Goal: Task Accomplishment & Management: Complete application form

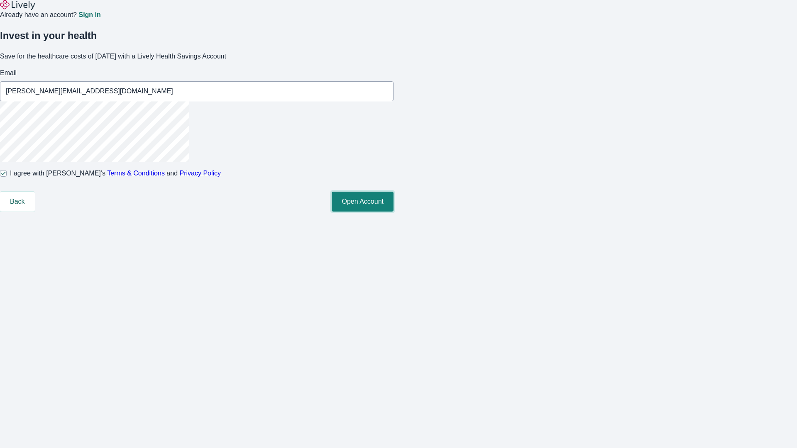
click at [393, 212] on button "Open Account" at bounding box center [362, 202] width 62 height 20
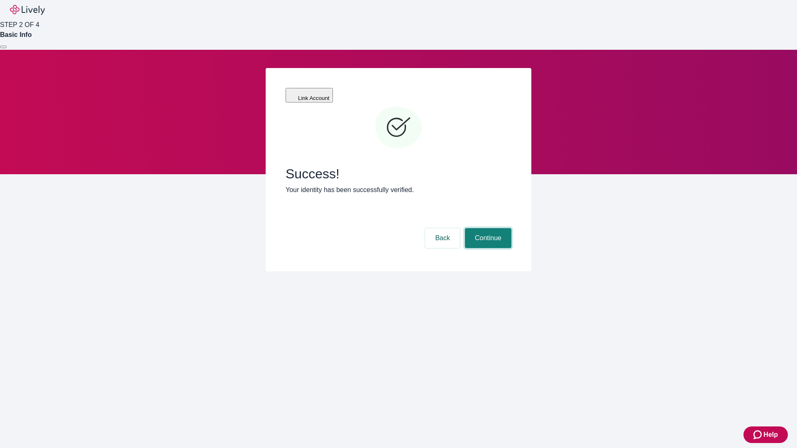
click at [487, 228] on button "Continue" at bounding box center [488, 238] width 46 height 20
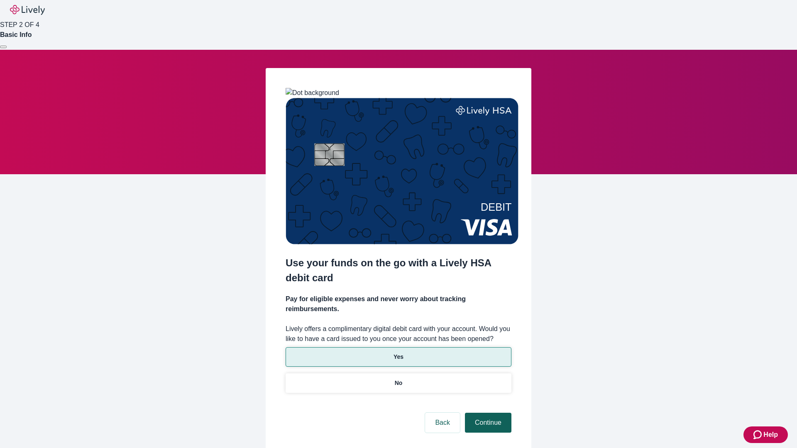
click at [398, 379] on p "No" at bounding box center [399, 383] width 8 height 9
click at [487, 413] on button "Continue" at bounding box center [488, 423] width 46 height 20
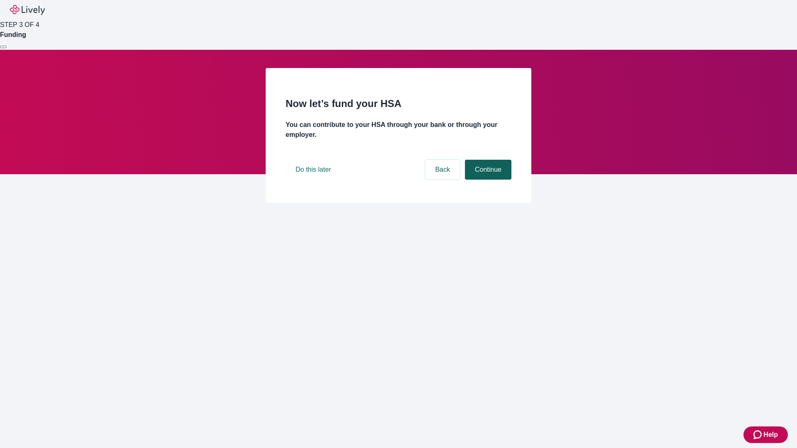
click at [487, 180] on button "Continue" at bounding box center [488, 170] width 46 height 20
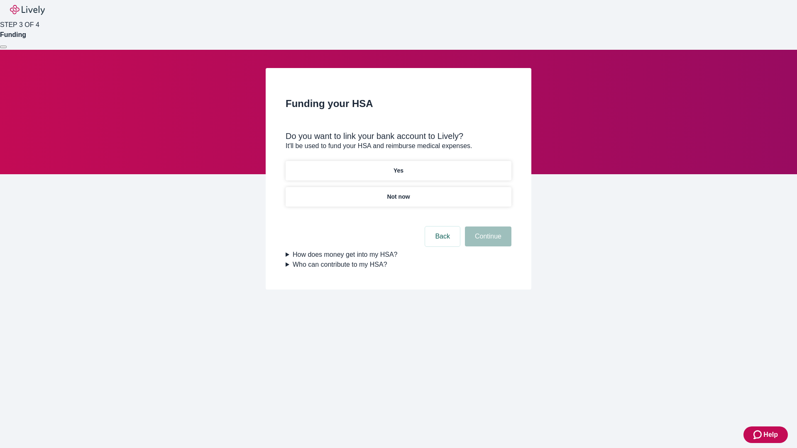
click at [398, 166] on p "Yes" at bounding box center [398, 170] width 10 height 9
click at [487, 227] on button "Continue" at bounding box center [488, 237] width 46 height 20
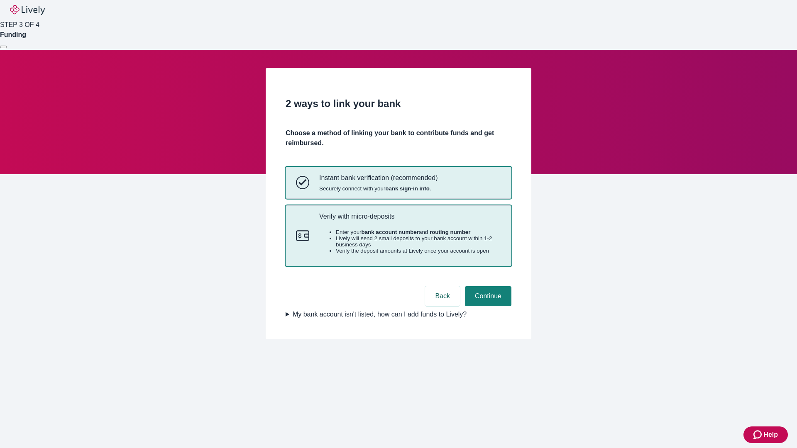
click at [409, 220] on p "Verify with micro-deposits" at bounding box center [410, 216] width 182 height 8
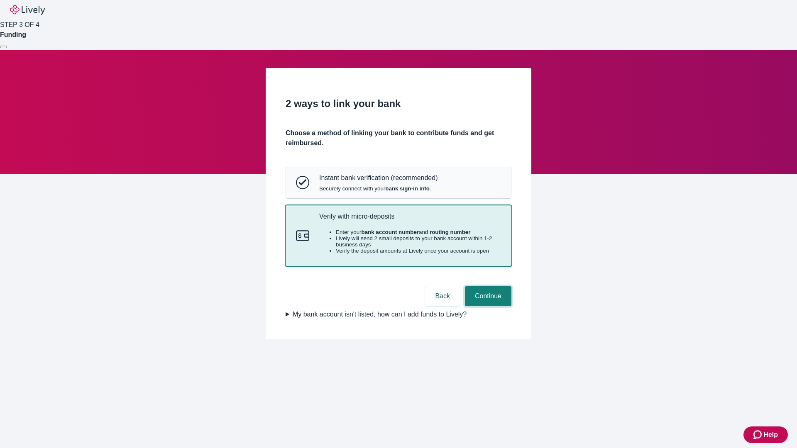
click at [487, 306] on button "Continue" at bounding box center [488, 296] width 46 height 20
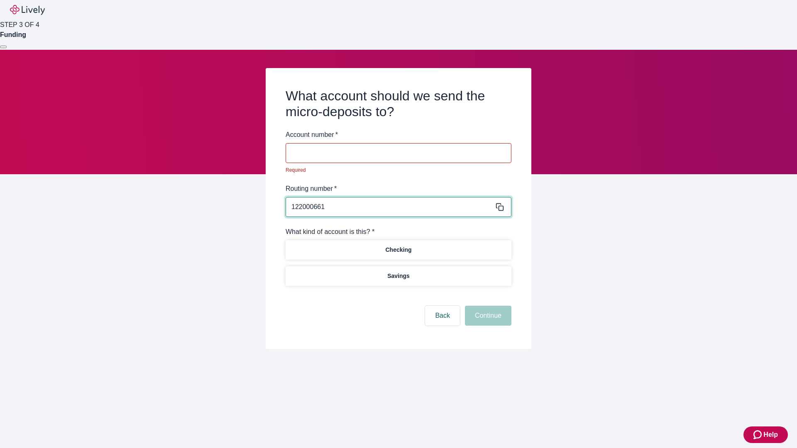
type input "122000661"
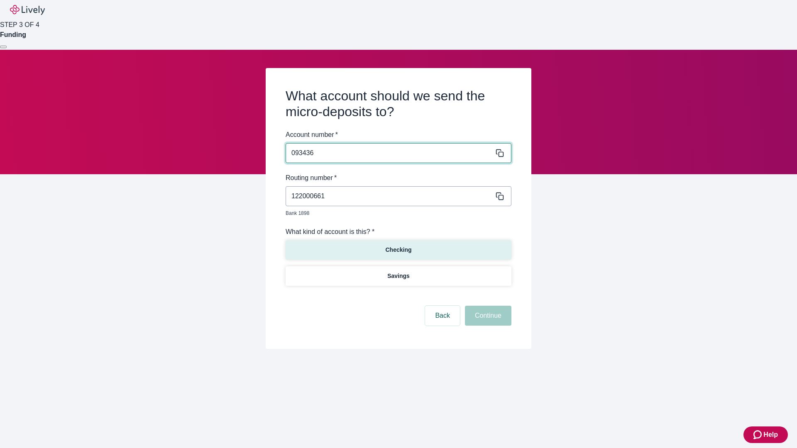
type input "093436"
click at [398, 246] on p "Checking" at bounding box center [398, 250] width 26 height 9
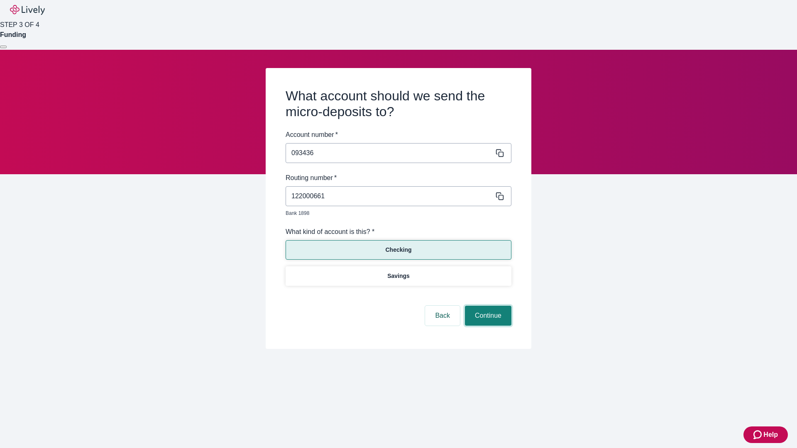
click at [487, 306] on button "Continue" at bounding box center [488, 316] width 46 height 20
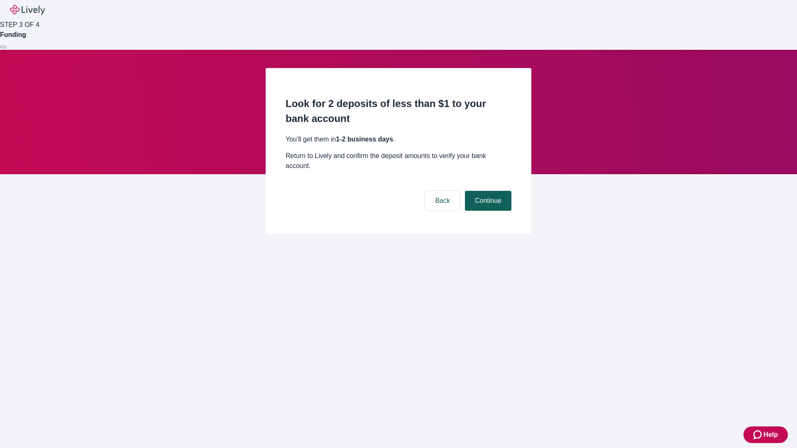
click at [487, 191] on button "Continue" at bounding box center [488, 201] width 46 height 20
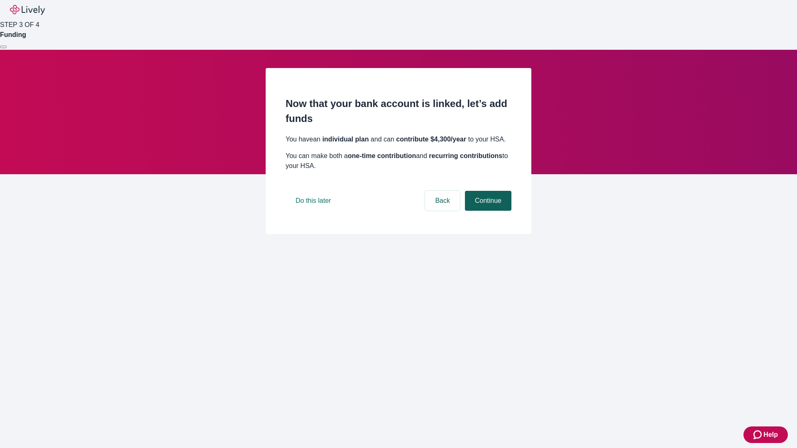
click at [487, 211] on button "Continue" at bounding box center [488, 201] width 46 height 20
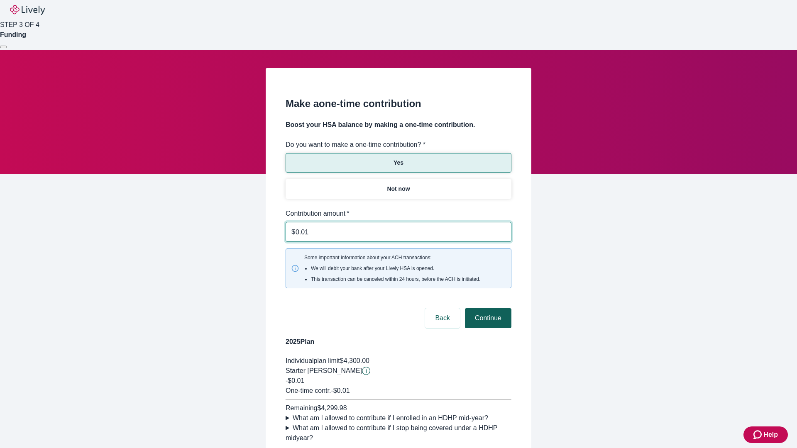
type input "0.01"
click at [487, 308] on button "Continue" at bounding box center [488, 318] width 46 height 20
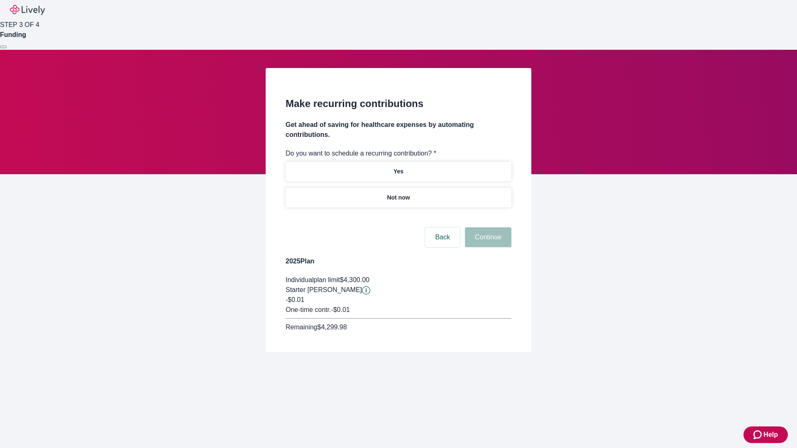
click at [398, 193] on p "Not now" at bounding box center [398, 197] width 23 height 9
click at [487, 227] on button "Continue" at bounding box center [488, 237] width 46 height 20
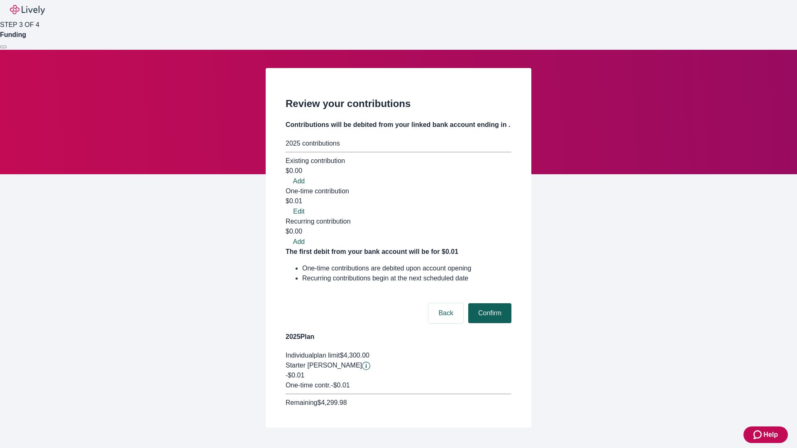
click at [488, 303] on button "Confirm" at bounding box center [489, 313] width 43 height 20
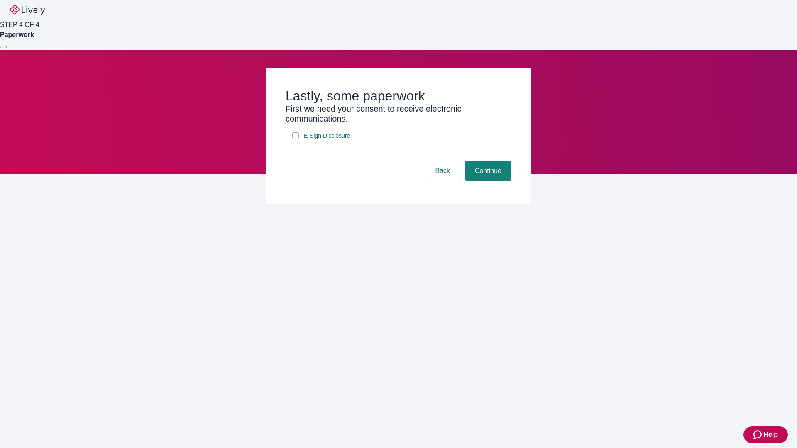
click at [295, 139] on input "E-Sign Disclosure" at bounding box center [295, 135] width 7 height 7
checkbox input "true"
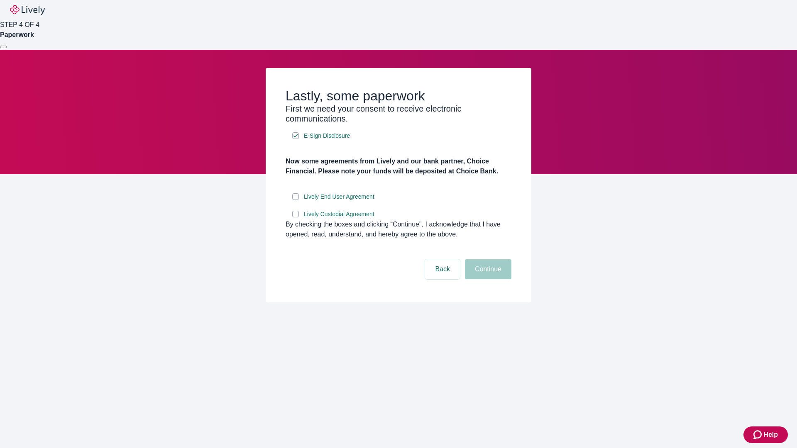
click at [295, 200] on input "Lively End User Agreement" at bounding box center [295, 196] width 7 height 7
checkbox input "true"
click at [295, 217] on input "Lively Custodial Agreement" at bounding box center [295, 214] width 7 height 7
checkbox input "true"
click at [487, 279] on button "Continue" at bounding box center [488, 269] width 46 height 20
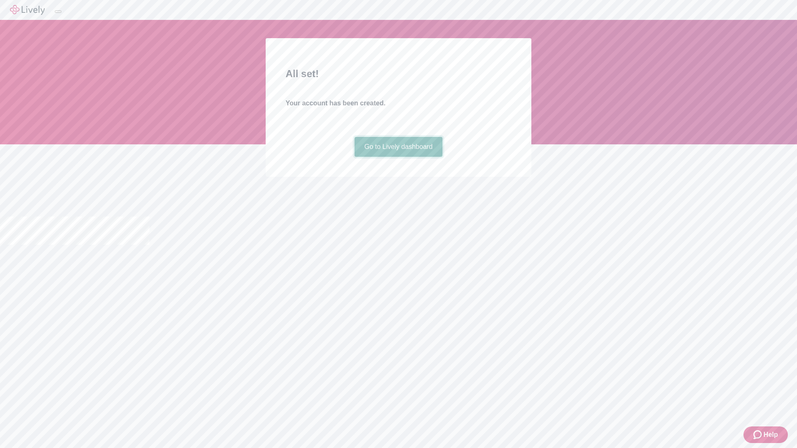
click at [398, 157] on link "Go to Lively dashboard" at bounding box center [398, 147] width 88 height 20
